Goal: Information Seeking & Learning: Find specific fact

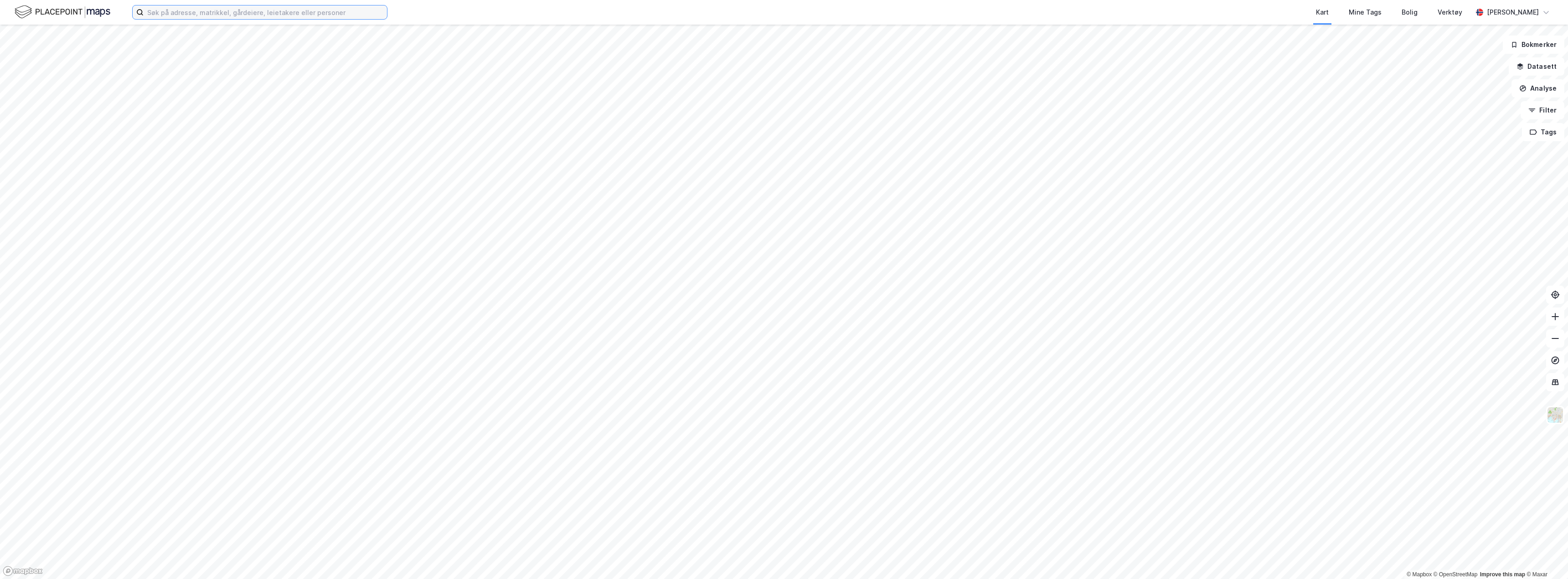
click at [292, 10] on input at bounding box center [265, 12] width 244 height 14
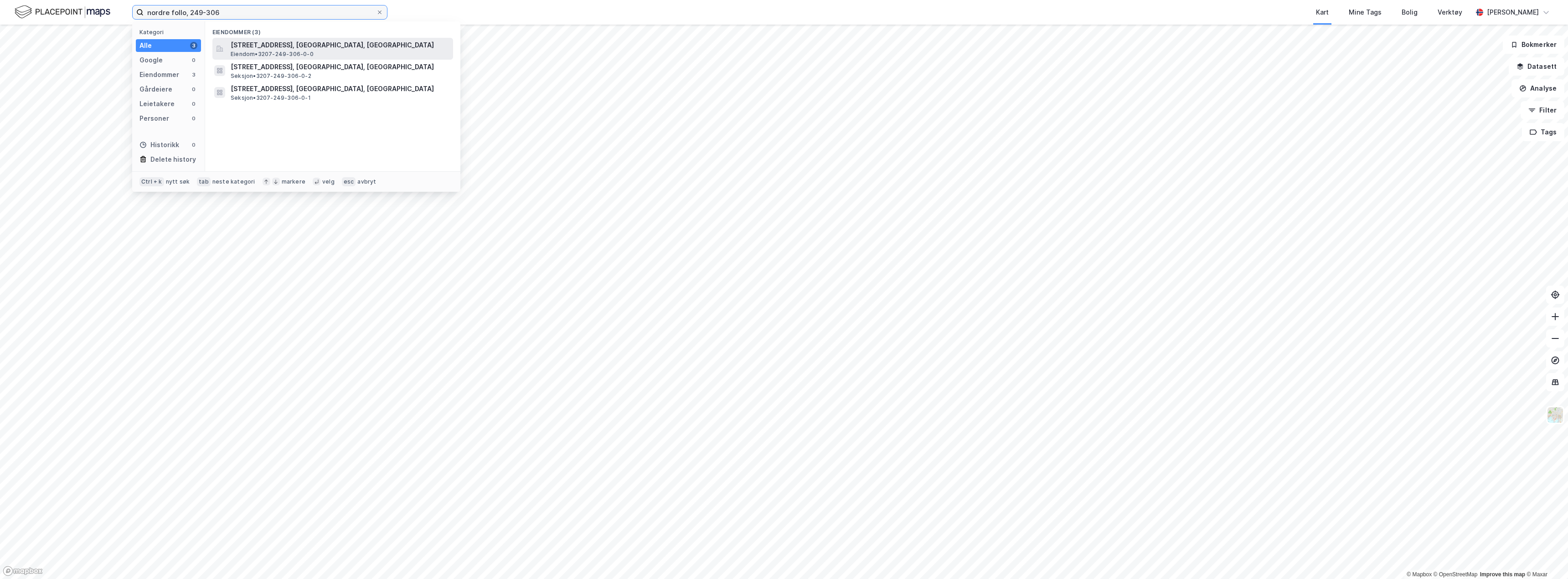
type input "nordre follo, 249-306"
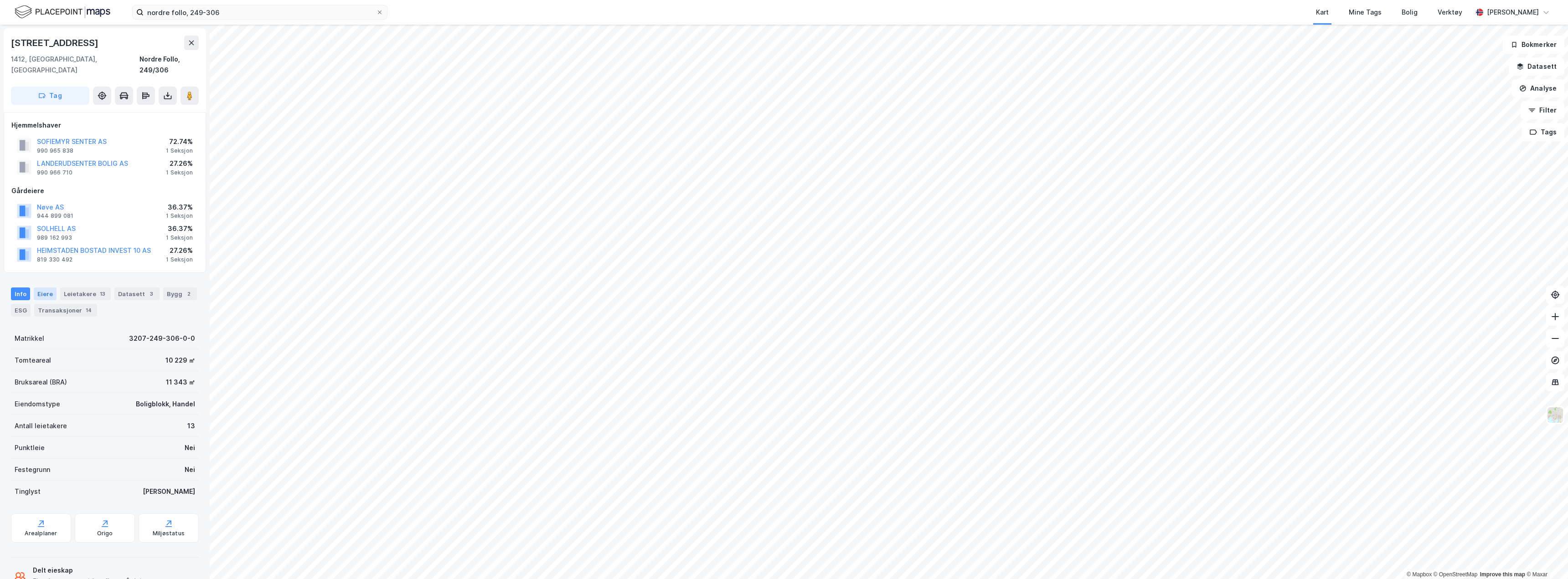
click at [43, 288] on div "Eiere" at bounding box center [45, 294] width 23 height 13
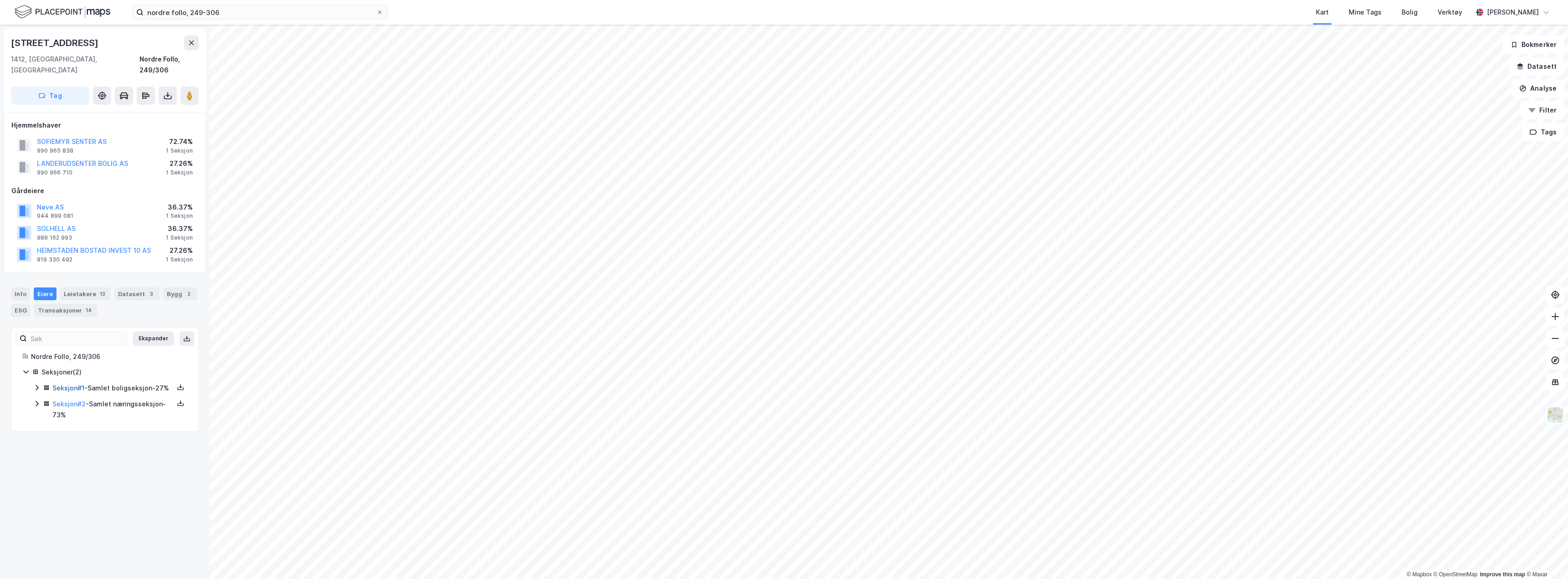
click at [59, 384] on link "Seksjon # 1" at bounding box center [68, 388] width 32 height 8
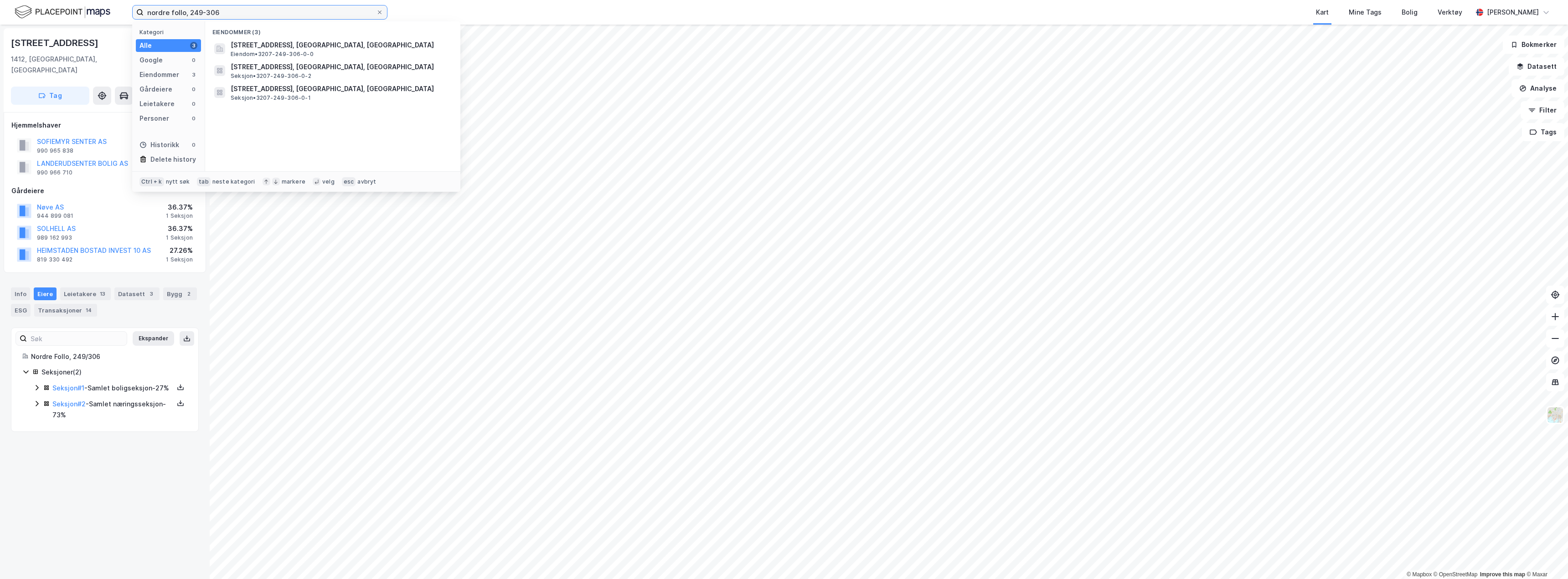
click at [245, 15] on input "nordre follo, 249-306" at bounding box center [259, 12] width 232 height 14
click at [76, 403] on link "Seksjon # 2" at bounding box center [69, 404] width 33 height 8
